Goal: Task Accomplishment & Management: Manage account settings

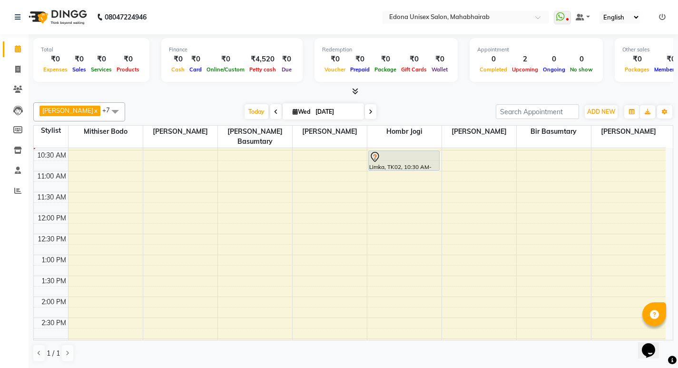
scroll to position [101, 0]
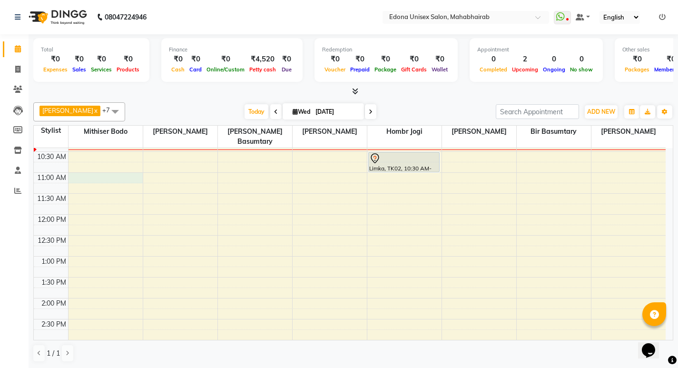
click at [104, 166] on div "8:00 AM 8:30 AM 9:00 AM 9:30 AM 10:00 AM 10:30 AM 11:00 AM 11:30 AM 12:00 PM 12…" at bounding box center [350, 319] width 632 height 544
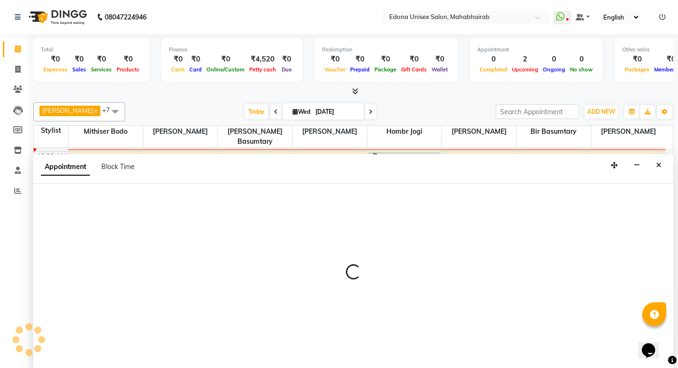
scroll to position [0, 0]
select select "35904"
select select "tentative"
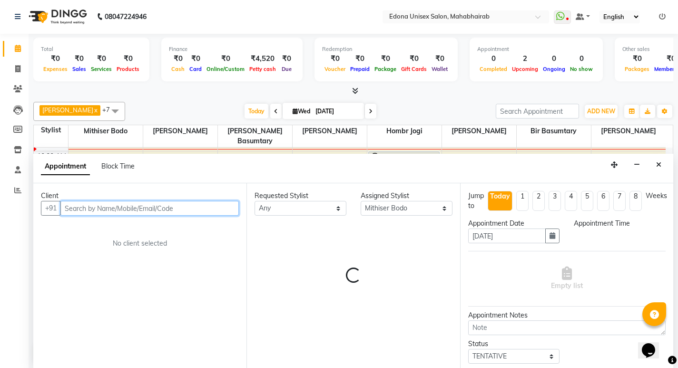
select select "660"
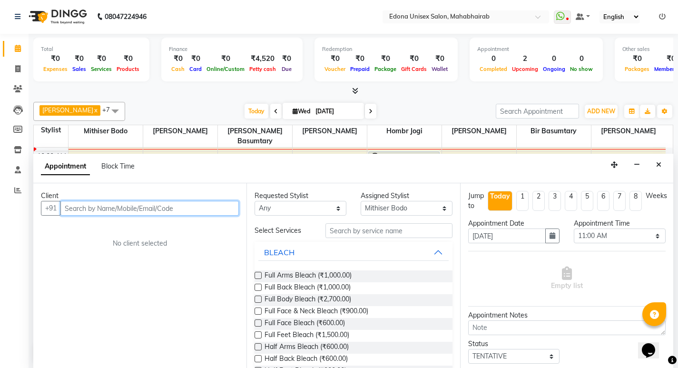
click at [133, 202] on input "text" at bounding box center [149, 208] width 178 height 15
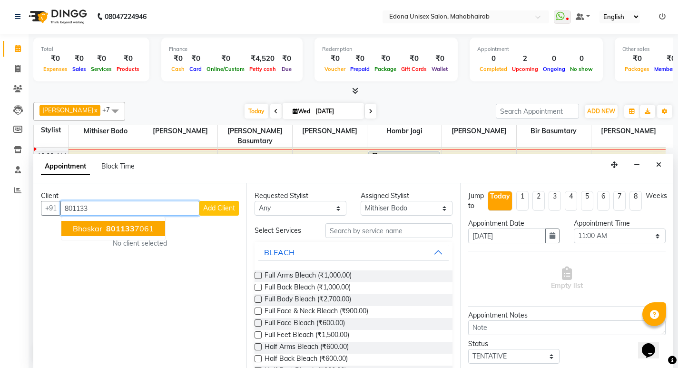
click at [129, 228] on span "801133" at bounding box center [120, 229] width 29 height 10
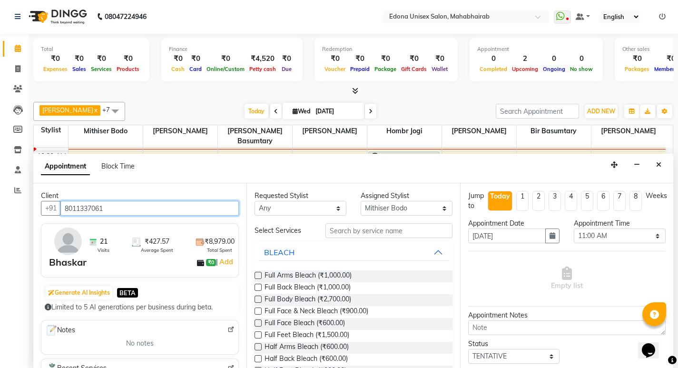
click at [124, 211] on input "8011337061" at bounding box center [149, 208] width 178 height 15
type input "8011337061"
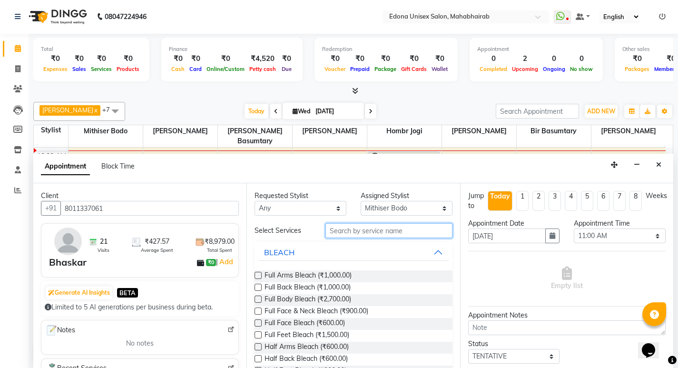
click at [383, 229] on input "text" at bounding box center [389, 230] width 127 height 15
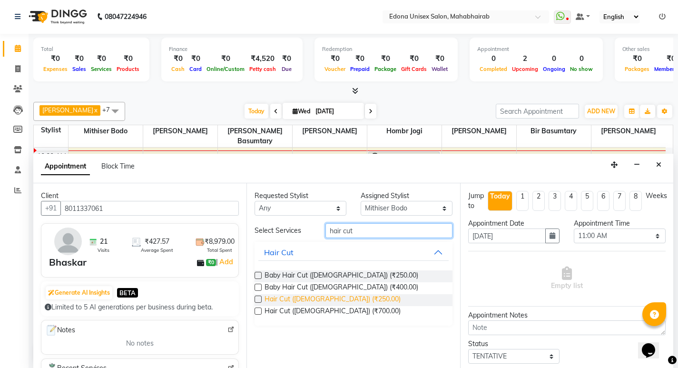
type input "hair cut"
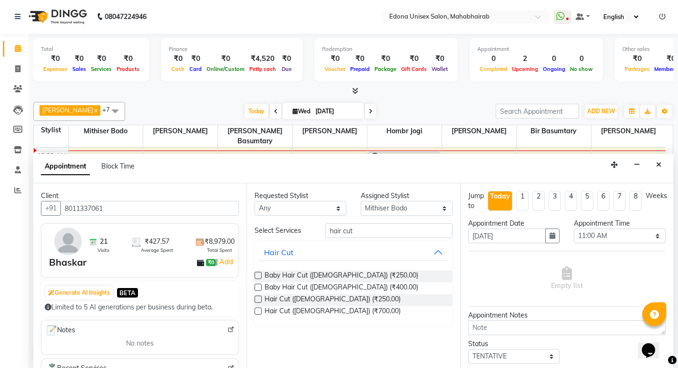
drag, startPoint x: 312, startPoint y: 297, endPoint x: 376, endPoint y: 294, distance: 63.4
click at [313, 297] on span "Hair Cut ([DEMOGRAPHIC_DATA]) (₹250.00)" at bounding box center [333, 300] width 136 height 12
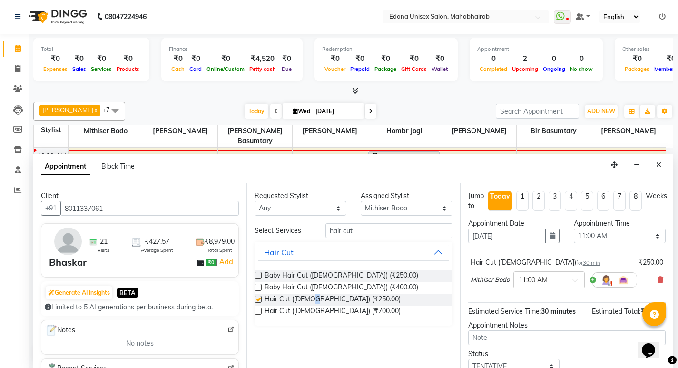
checkbox input "false"
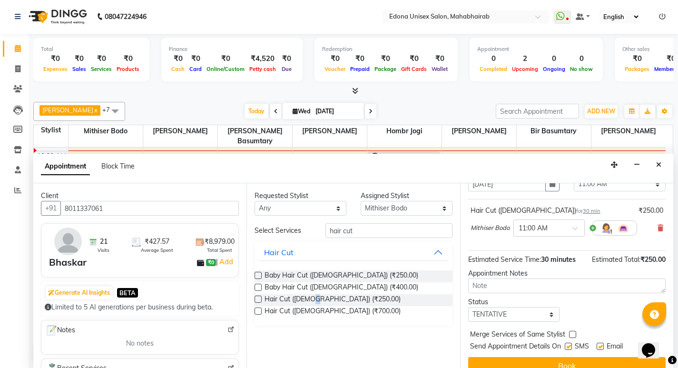
scroll to position [66, 0]
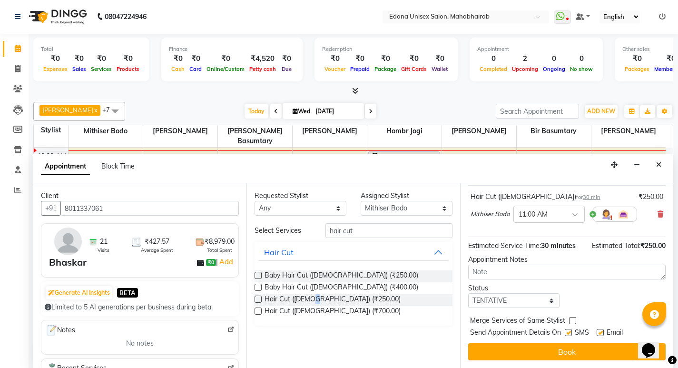
drag, startPoint x: 584, startPoint y: 358, endPoint x: 294, endPoint y: 270, distance: 303.5
click at [569, 354] on button "Book" at bounding box center [567, 351] width 198 height 17
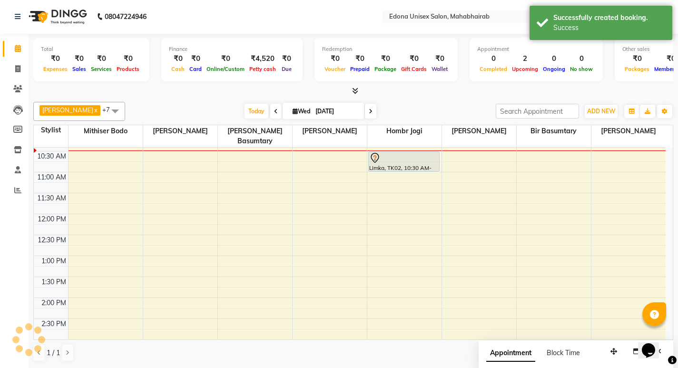
scroll to position [0, 0]
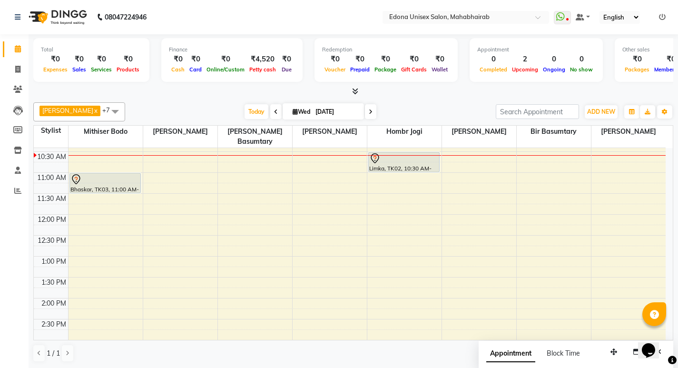
click at [298, 111] on span "Wed" at bounding box center [301, 111] width 22 height 7
select select "9"
select select "2025"
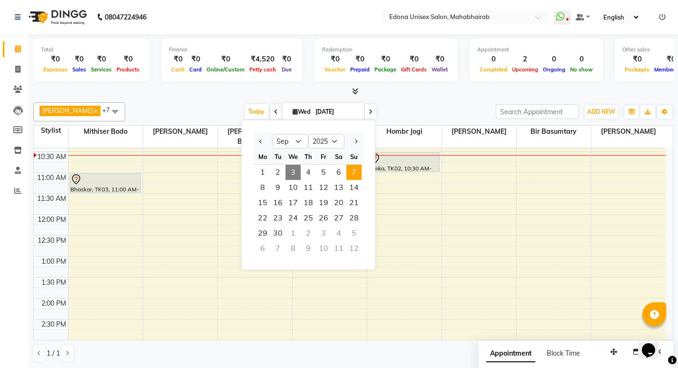
click at [359, 172] on span "7" at bounding box center [353, 172] width 15 height 15
type input "[DATE]"
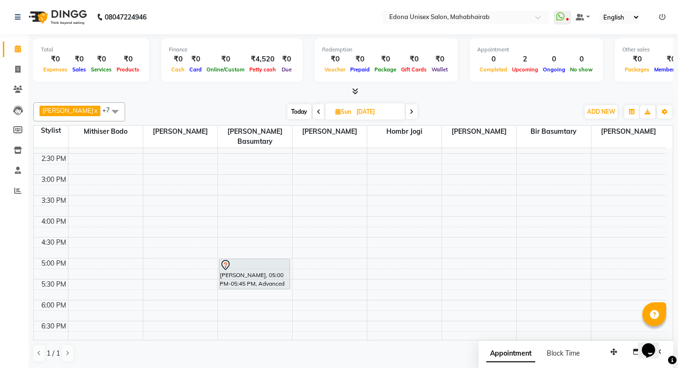
scroll to position [285, 0]
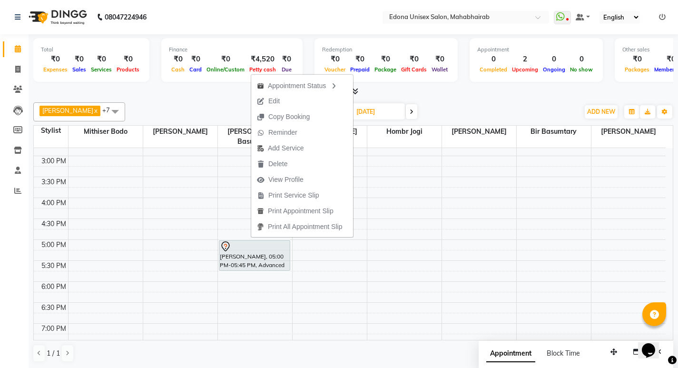
click at [284, 97] on span "Edit" at bounding box center [268, 101] width 34 height 16
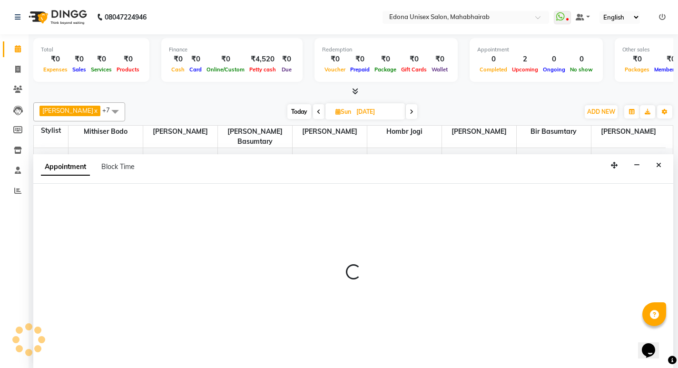
scroll to position [0, 0]
select select "tentative"
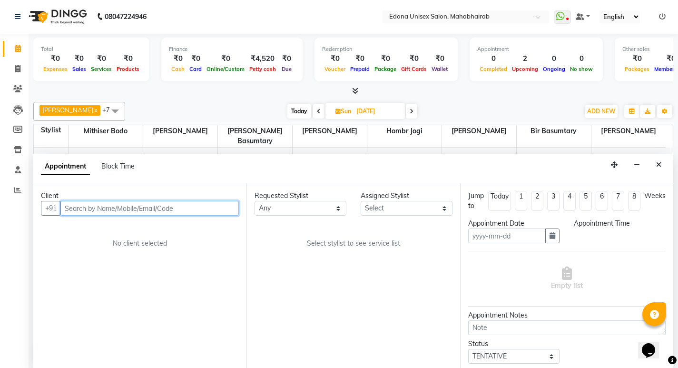
type input "[DATE]"
select select "1020"
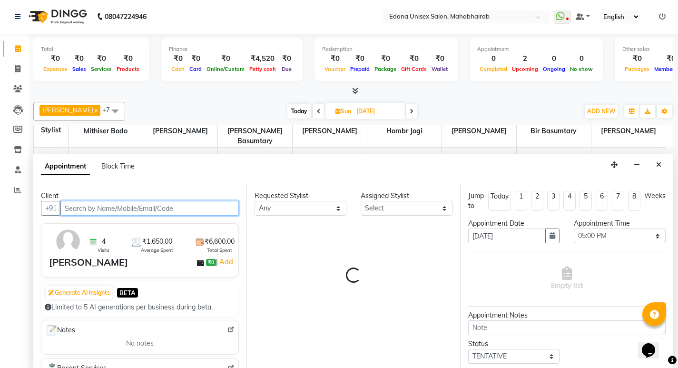
scroll to position [84, 0]
select select "35911"
select select "2465"
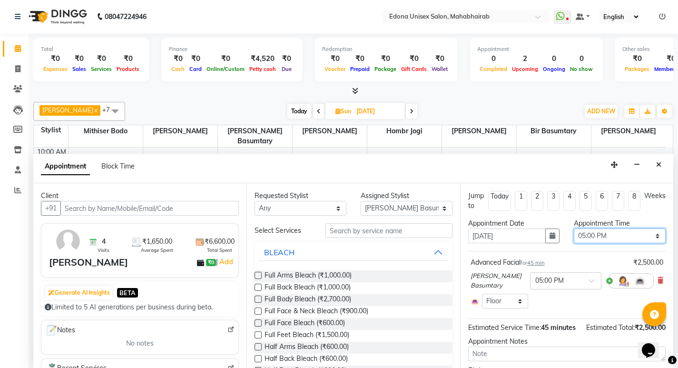
click at [611, 234] on select "Select 09:00 AM 09:15 AM 09:30 AM 09:45 AM 10:00 AM 10:15 AM 10:30 AM 10:45 AM …" at bounding box center [620, 235] width 92 height 15
select select "960"
click at [574, 228] on select "Select 09:00 AM 09:15 AM 09:30 AM 09:45 AM 10:00 AM 10:15 AM 10:30 AM 10:45 AM …" at bounding box center [620, 235] width 92 height 15
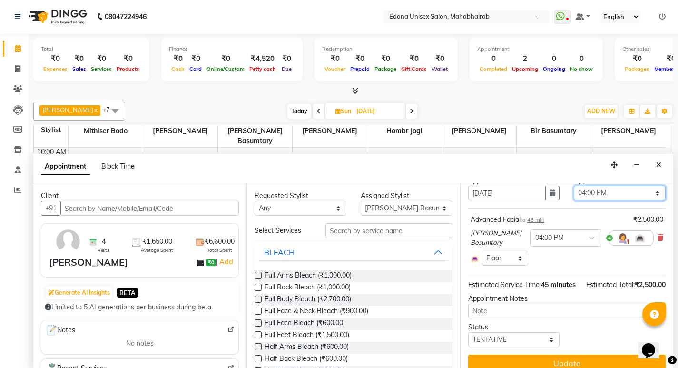
scroll to position [64, 0]
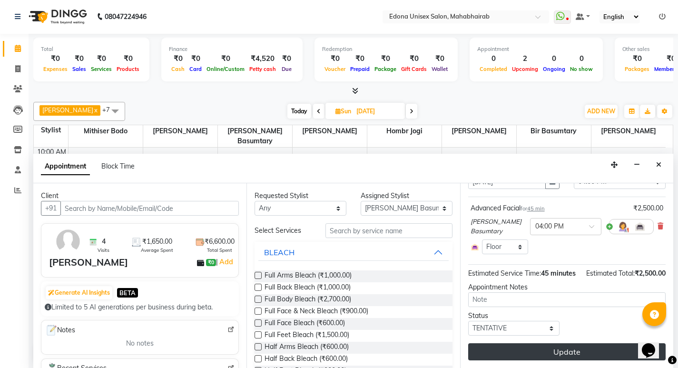
drag, startPoint x: 589, startPoint y: 337, endPoint x: 585, endPoint y: 348, distance: 11.3
click at [588, 342] on div "Jump to [DATE] 1 2 3 4 5 6 7 8 Weeks Appointment Date [DATE] Appointment Time S…" at bounding box center [566, 275] width 213 height 185
click at [585, 348] on button "Update" at bounding box center [567, 351] width 198 height 17
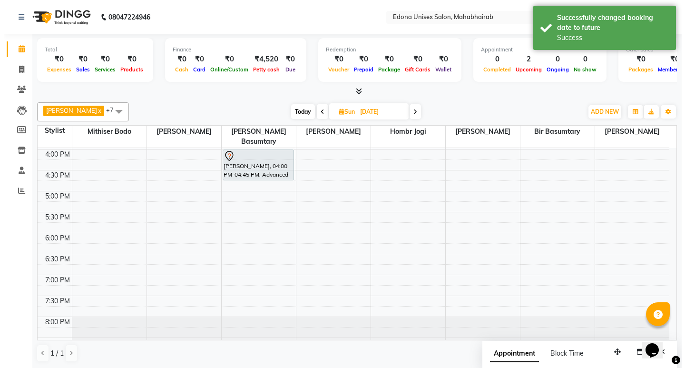
scroll to position [331, 0]
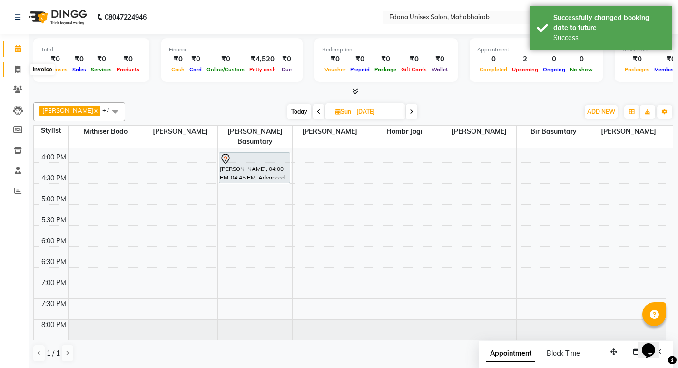
click at [12, 69] on span at bounding box center [18, 69] width 17 height 11
select select "service"
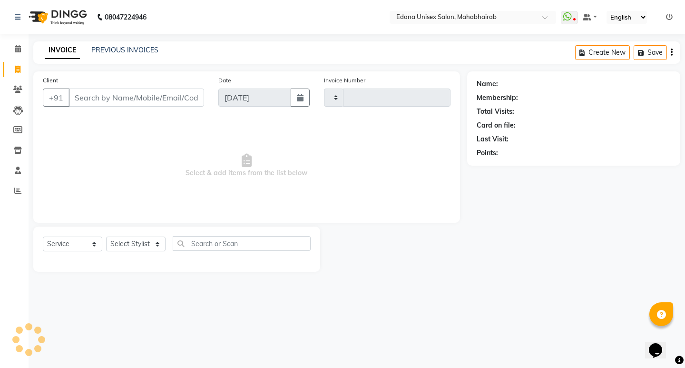
type input "3094"
select select "5393"
click at [16, 86] on icon at bounding box center [17, 89] width 9 height 7
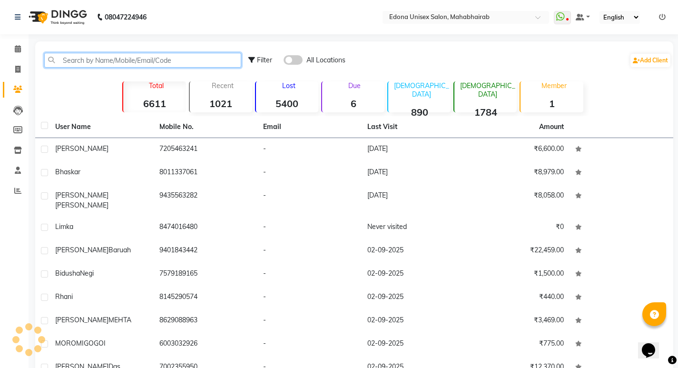
click at [151, 57] on input "text" at bounding box center [142, 60] width 197 height 15
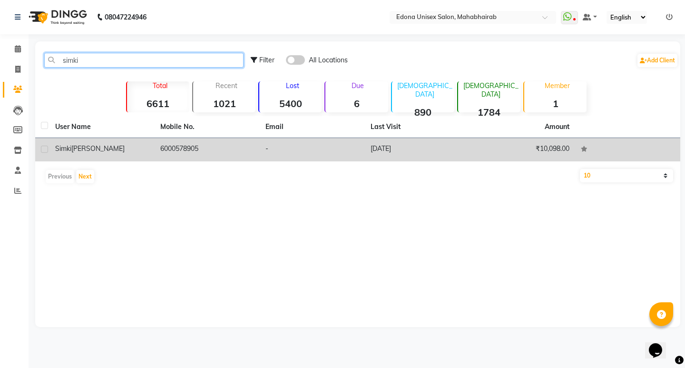
type input "simki"
click at [276, 145] on td "-" at bounding box center [312, 149] width 105 height 23
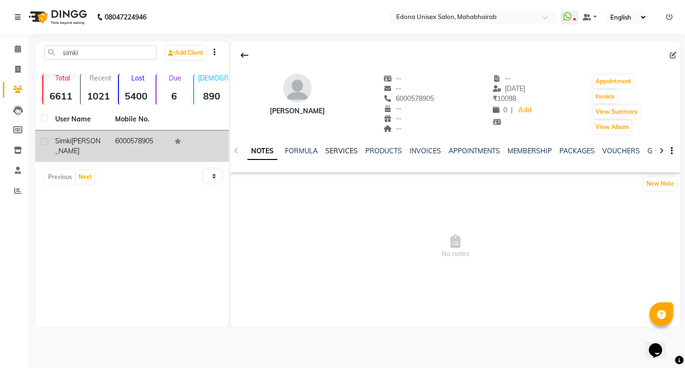
click at [341, 150] on link "SERVICES" at bounding box center [342, 151] width 32 height 9
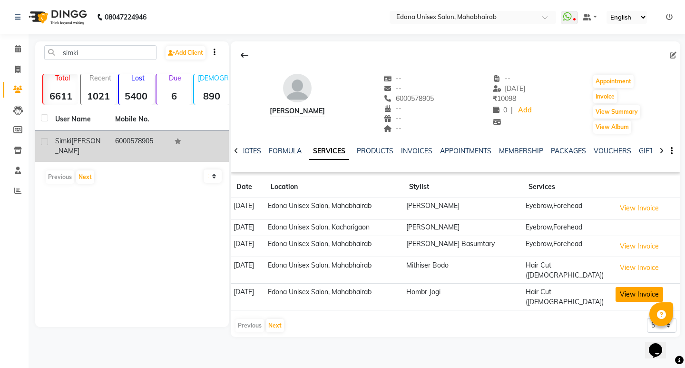
click at [643, 287] on button "View Invoice" at bounding box center [640, 294] width 48 height 15
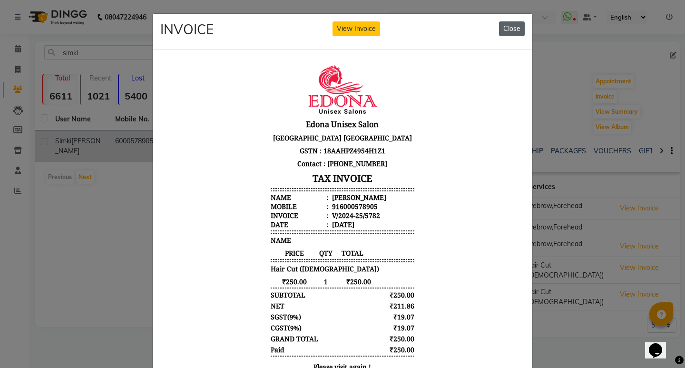
click at [518, 29] on button "Close" at bounding box center [512, 28] width 26 height 15
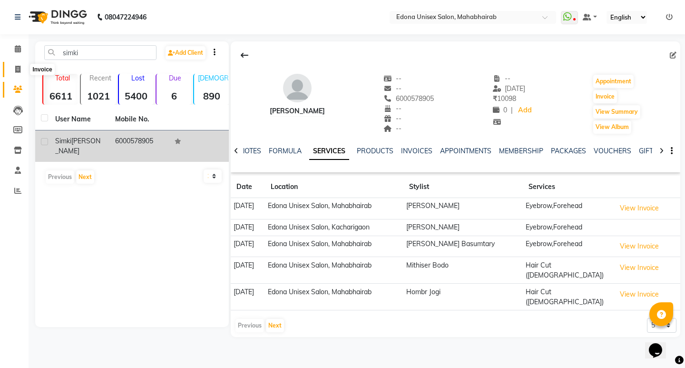
click at [14, 71] on span at bounding box center [18, 69] width 17 height 11
select select "service"
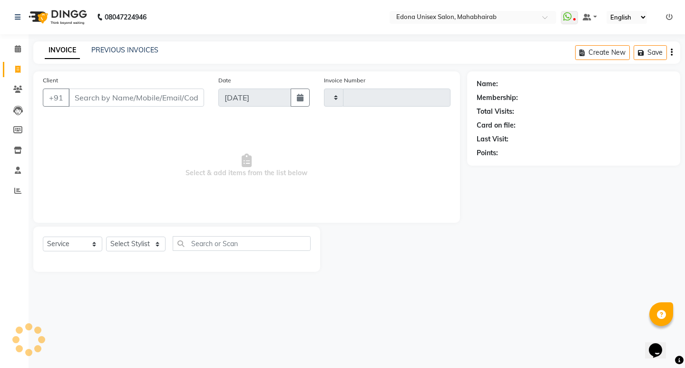
type input "3094"
select select "5393"
drag, startPoint x: 142, startPoint y: 160, endPoint x: 142, endPoint y: 146, distance: 14.3
click at [142, 158] on span "Select & add items from the list below" at bounding box center [247, 165] width 408 height 95
click at [12, 47] on span at bounding box center [18, 49] width 17 height 11
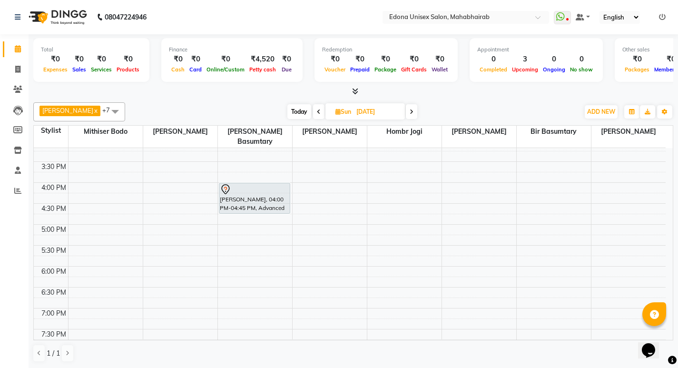
scroll to position [171, 0]
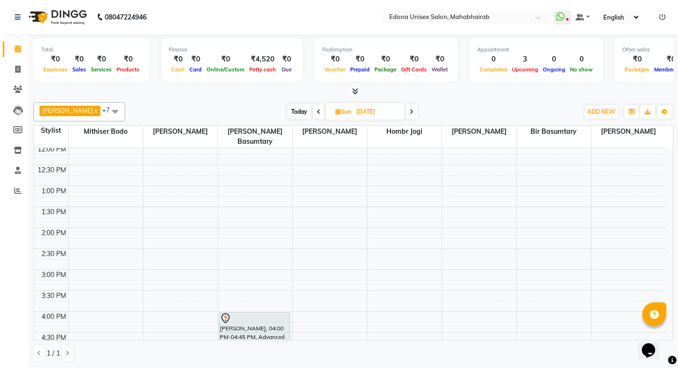
click at [297, 113] on span "Today" at bounding box center [299, 111] width 24 height 15
type input "[DATE]"
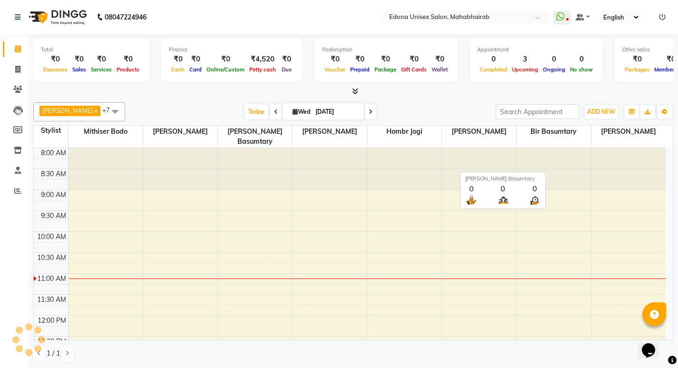
scroll to position [127, 0]
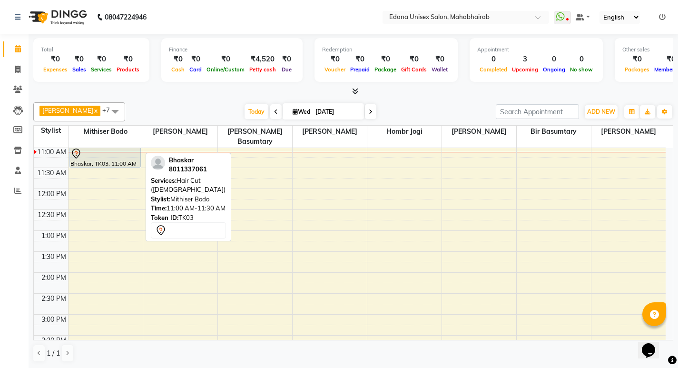
click at [99, 149] on div "Bhaskar, TK03, 11:00 AM-11:30 AM, Hair Cut ([DEMOGRAPHIC_DATA])" at bounding box center [105, 158] width 70 height 20
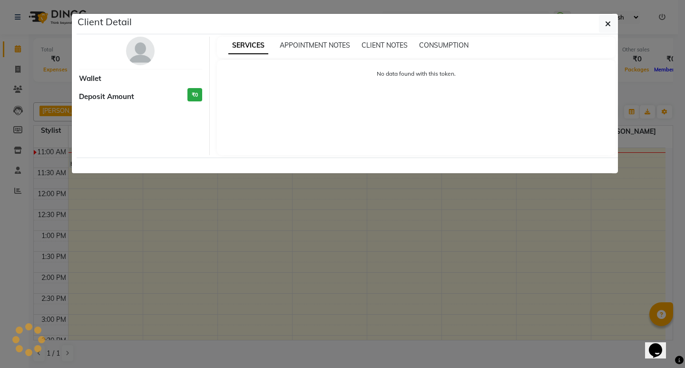
select select "7"
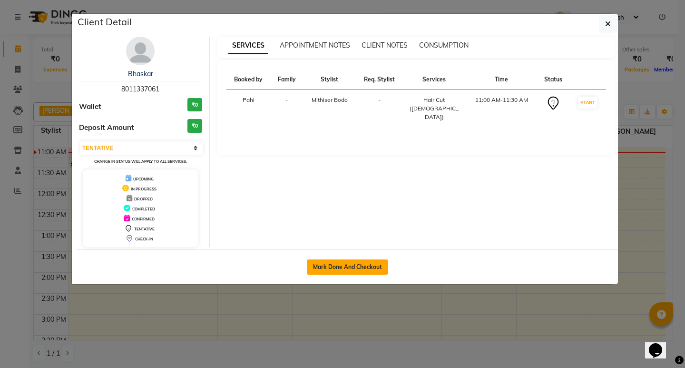
click at [372, 262] on button "Mark Done And Checkout" at bounding box center [347, 266] width 81 height 15
select select "service"
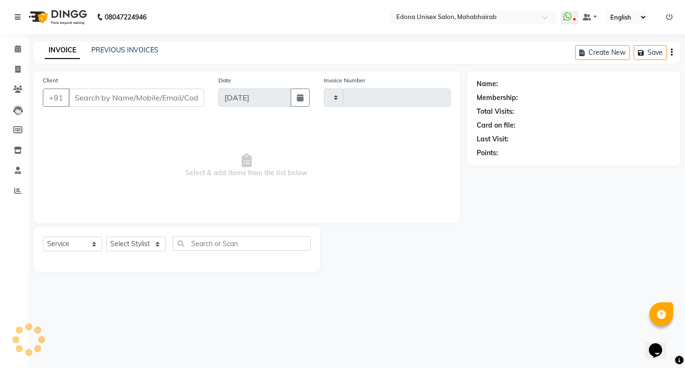
type input "3094"
select select "5393"
type input "8011337061"
select select "35904"
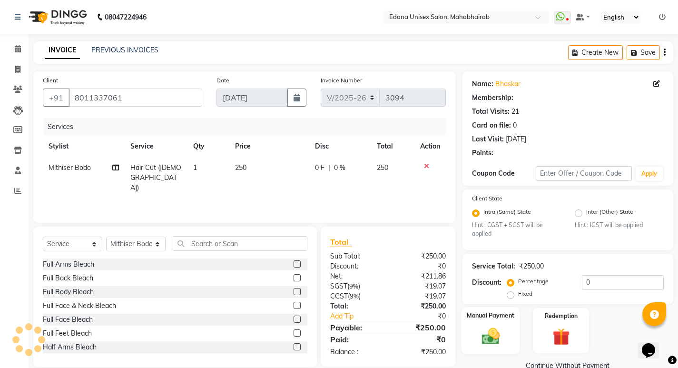
click at [505, 328] on img at bounding box center [490, 336] width 29 height 20
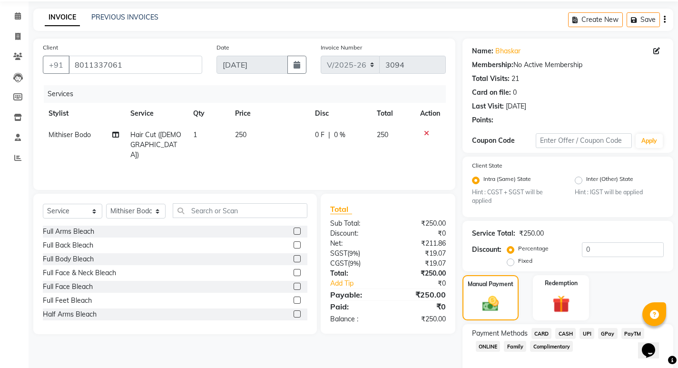
scroll to position [80, 0]
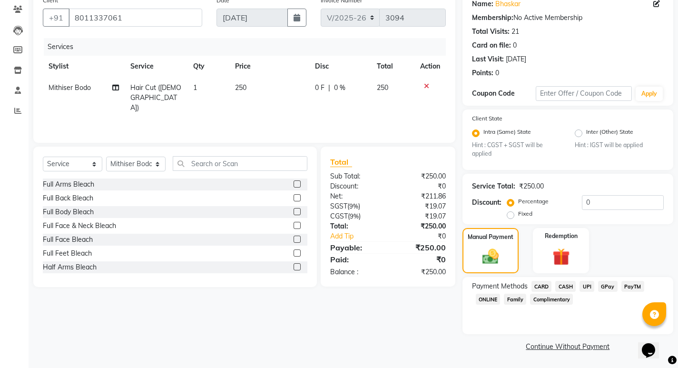
click at [564, 286] on span "CASH" at bounding box center [565, 286] width 20 height 11
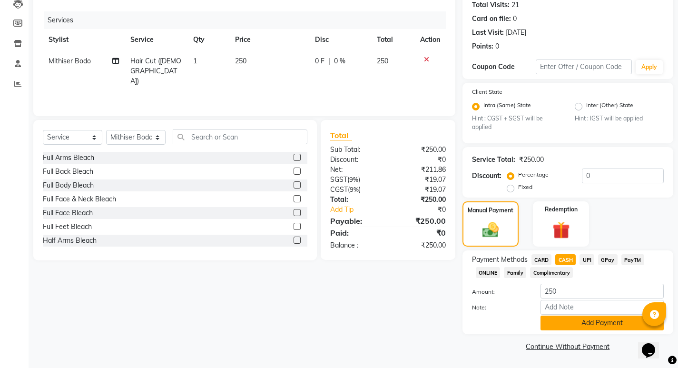
click at [585, 319] on button "Add Payment" at bounding box center [602, 323] width 123 height 15
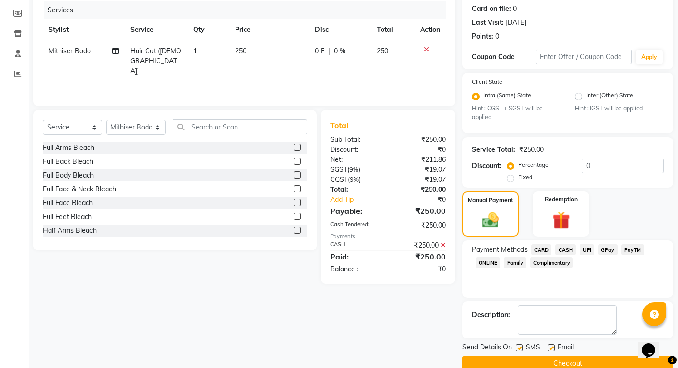
scroll to position [134, 0]
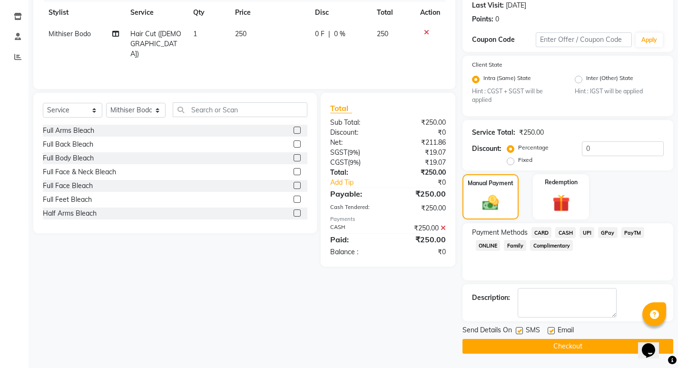
click at [569, 342] on button "Checkout" at bounding box center [568, 346] width 211 height 15
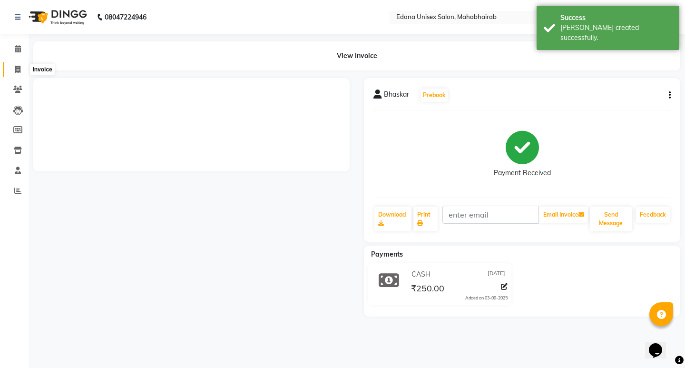
click at [17, 67] on icon at bounding box center [17, 69] width 5 height 7
select select "service"
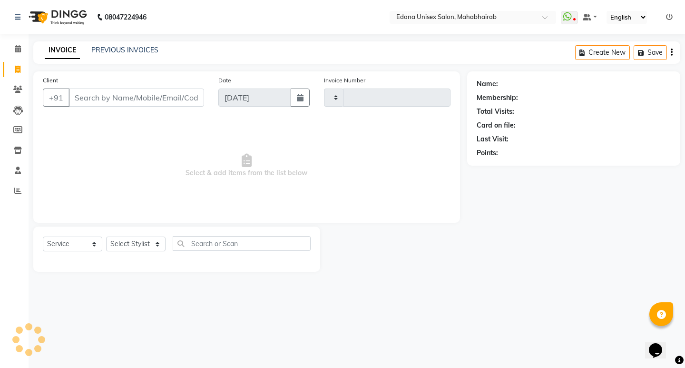
type input "3095"
select select "5393"
click at [222, 52] on div "INVOICE PREVIOUS INVOICES Create New Save" at bounding box center [356, 52] width 647 height 22
click at [17, 56] on link "Calendar" at bounding box center [14, 49] width 23 height 16
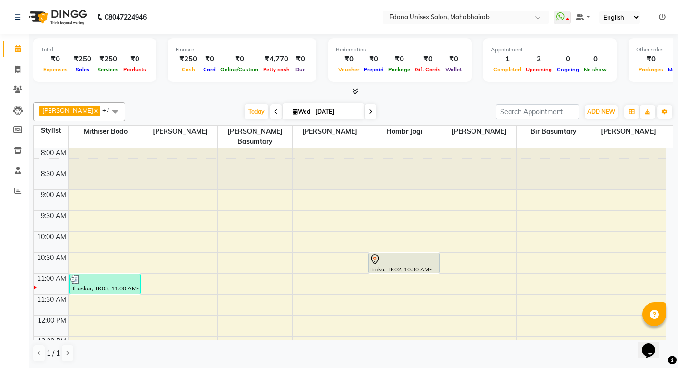
click at [195, 100] on div "Anju Sonar x Bir Basumtary x Hombr Jogi x Mithiser Bodo x [PERSON_NAME] x [PERS…" at bounding box center [353, 232] width 640 height 267
click at [25, 68] on span at bounding box center [18, 69] width 17 height 11
select select "service"
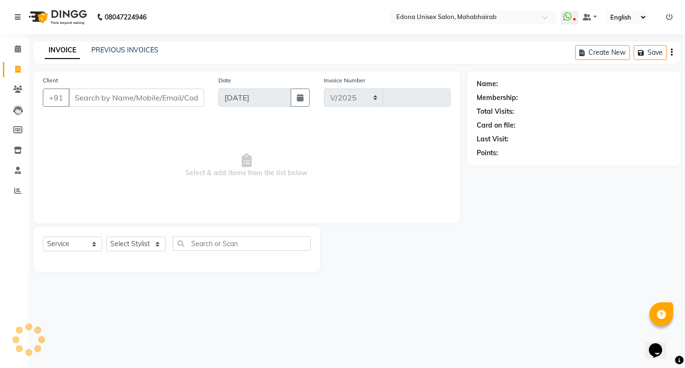
select select "5393"
type input "3095"
